Goal: Find specific page/section: Find specific page/section

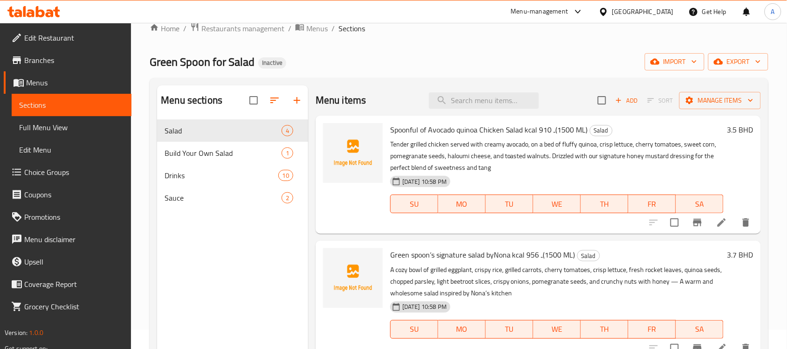
scroll to position [17, 0]
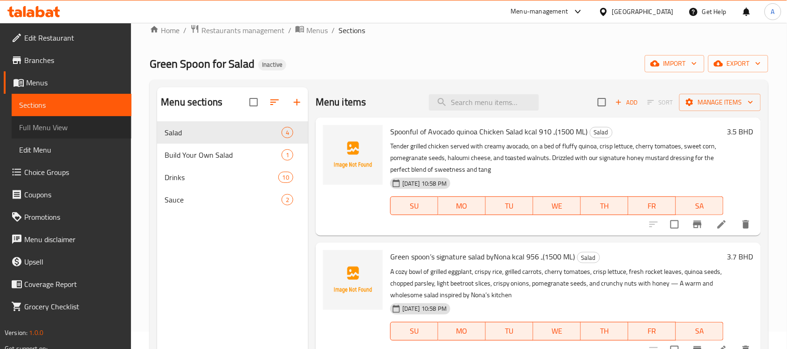
click at [43, 123] on span "Full Menu View" at bounding box center [71, 127] width 105 height 11
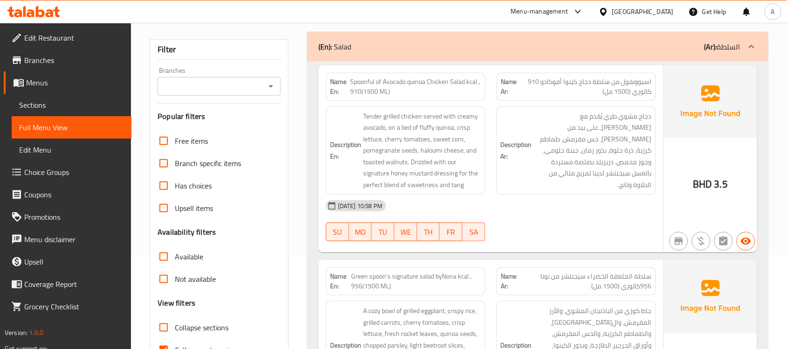
scroll to position [94, 0]
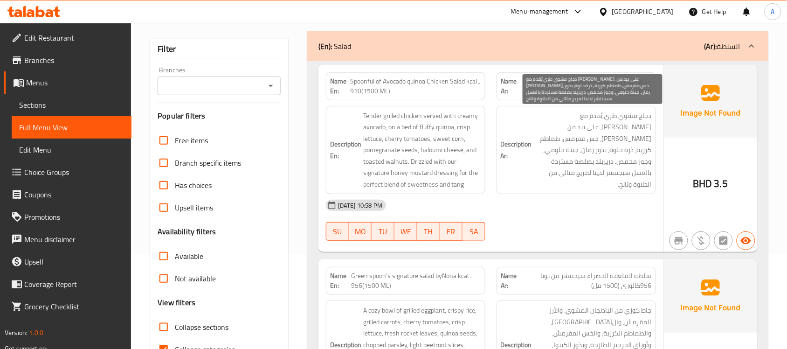
click at [581, 129] on span "دجاج مشوي طري يُقدم مع [PERSON_NAME]، على بيد من [PERSON_NAME]، خس مقرمش، طماطم…" at bounding box center [593, 150] width 118 height 80
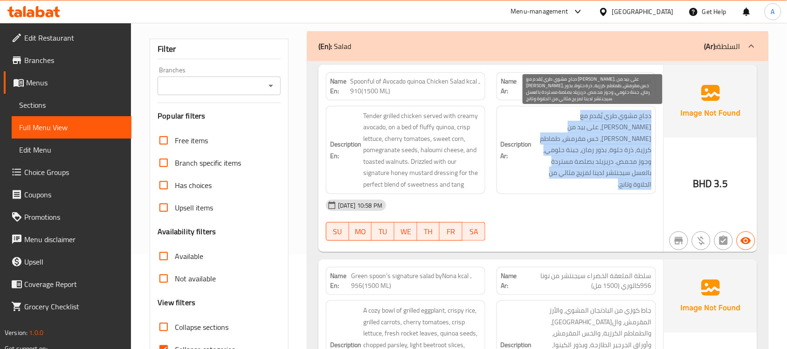
click at [581, 129] on span "دجاج مشوي طري يُقدم مع [PERSON_NAME]، على بيد من [PERSON_NAME]، خس مقرمش، طماطم…" at bounding box center [593, 150] width 118 height 80
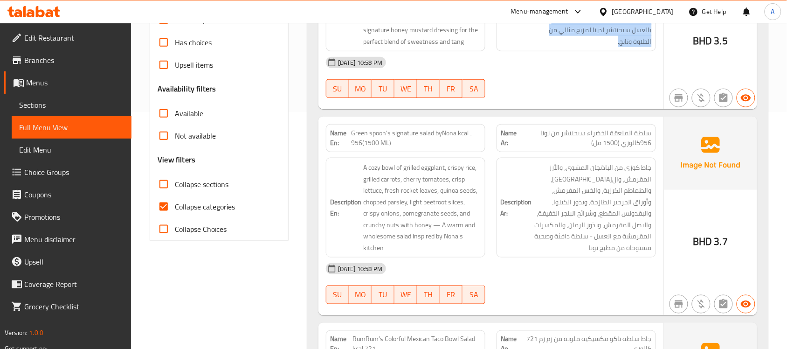
scroll to position [247, 0]
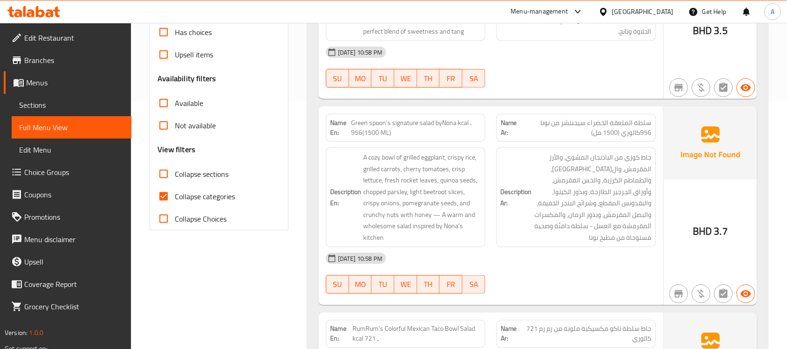
click at [623, 127] on span "سلطة الملعقة الخضراء سيجنتشر من نونا 956كالوري (1500 مل)" at bounding box center [586, 128] width 132 height 20
